Goal: Task Accomplishment & Management: Manage account settings

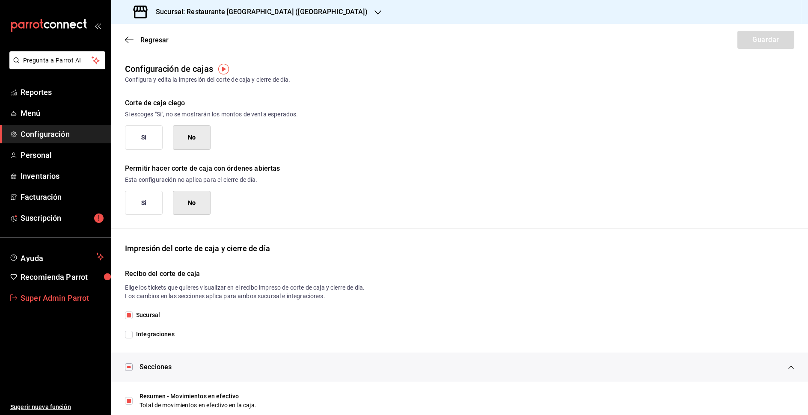
click at [57, 297] on span "Super Admin Parrot" at bounding box center [62, 298] width 83 height 12
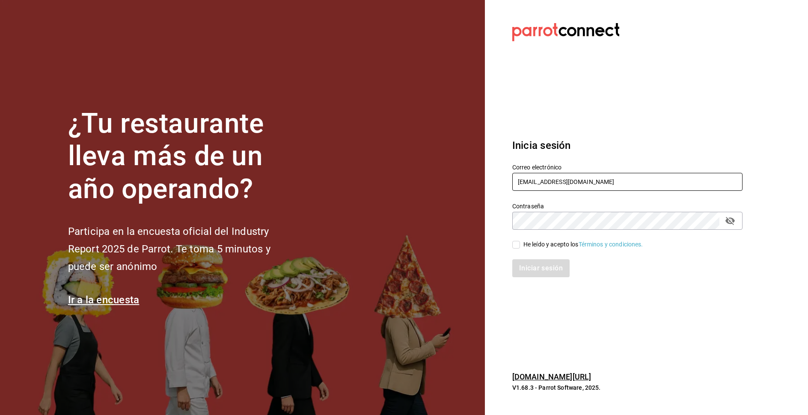
click at [613, 182] on input "genkipoke@iteso.com" at bounding box center [627, 182] width 230 height 18
paste input "sushiexpress@estancia"
type input "sushiexpress@estancia.com"
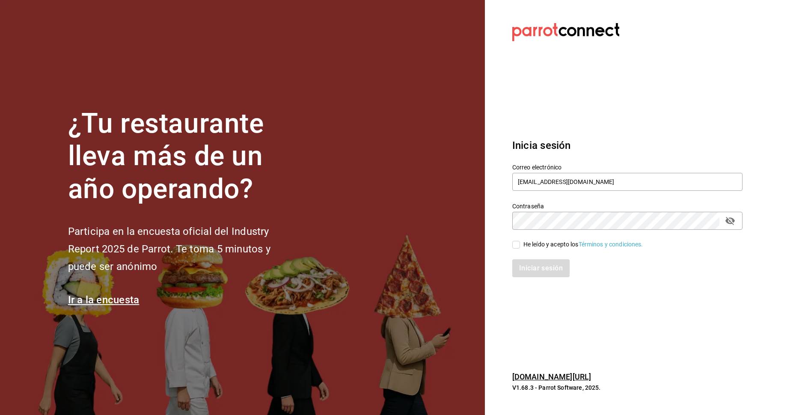
click at [550, 246] on div "He leído y acepto los Términos y condiciones." at bounding box center [584, 244] width 120 height 9
click at [520, 246] on input "He leído y acepto los Términos y condiciones." at bounding box center [516, 245] width 8 height 8
checkbox input "true"
click at [550, 268] on button "Iniciar sesión" at bounding box center [541, 268] width 58 height 18
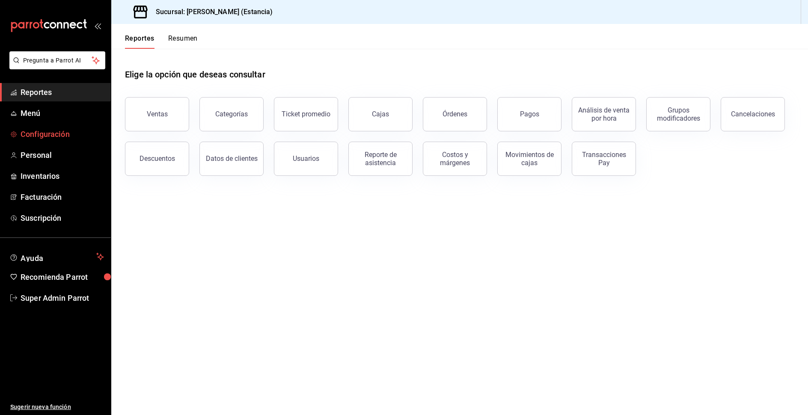
click at [33, 134] on span "Configuración" at bounding box center [62, 134] width 83 height 12
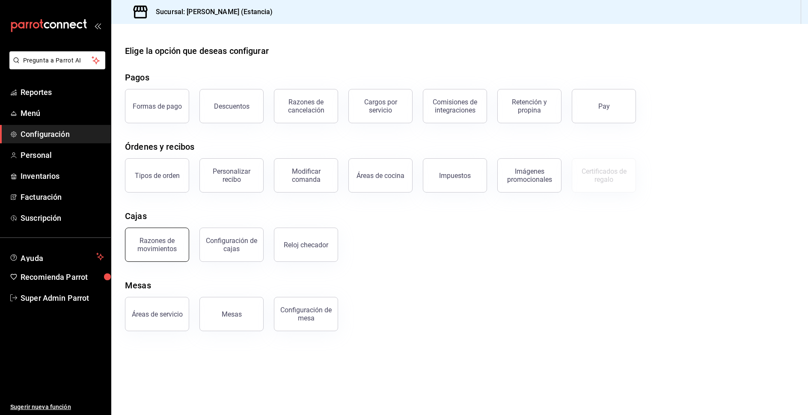
click at [176, 241] on div "Razones de movimientos" at bounding box center [157, 245] width 53 height 16
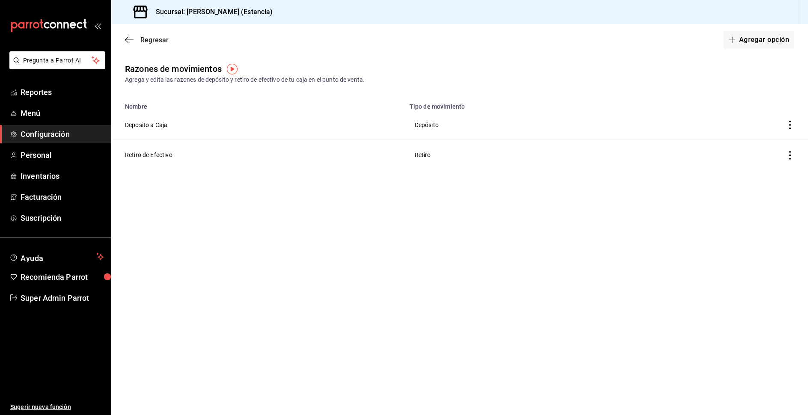
click at [127, 41] on icon "button" at bounding box center [129, 40] width 9 height 8
